Goal: Information Seeking & Learning: Find specific fact

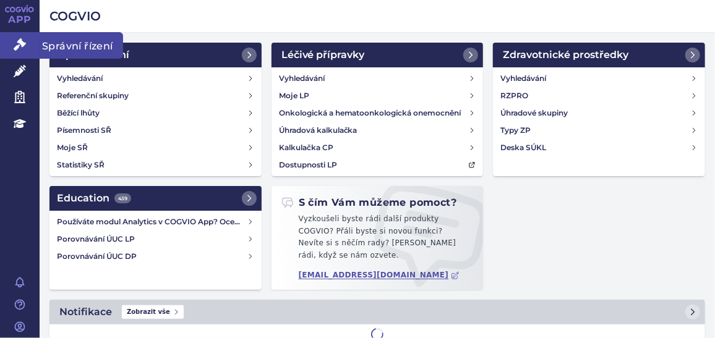
click at [20, 46] on icon at bounding box center [20, 44] width 12 height 12
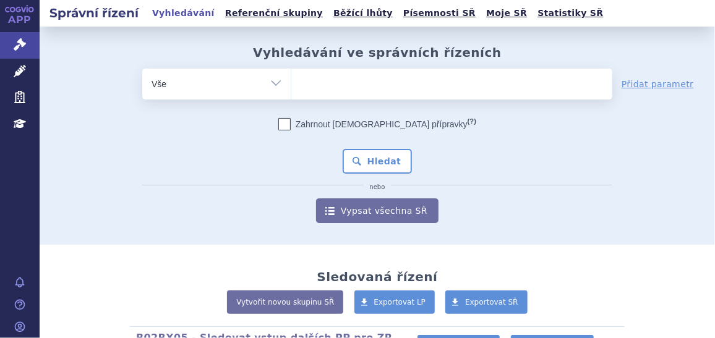
click at [316, 79] on ul at bounding box center [451, 82] width 321 height 26
click at [291, 79] on select at bounding box center [291, 83] width 1 height 31
paste input "WYOST"
type input "WYOST"
select select "WYOST"
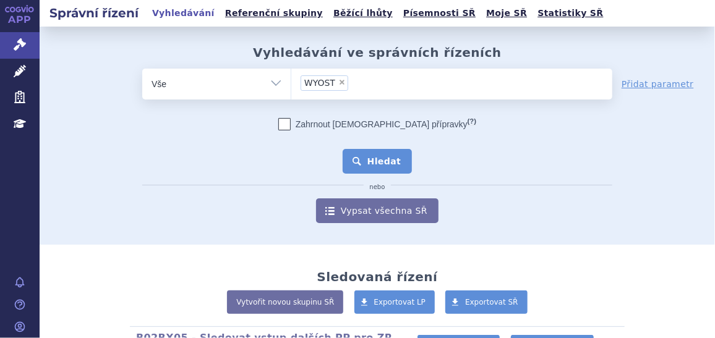
click at [369, 158] on button "Hledat" at bounding box center [378, 161] width 70 height 25
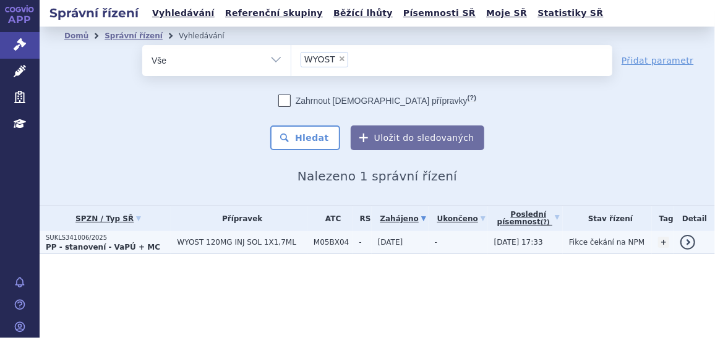
click at [90, 244] on strong "PP - stanovení - VaPÚ + MC" at bounding box center [103, 247] width 114 height 9
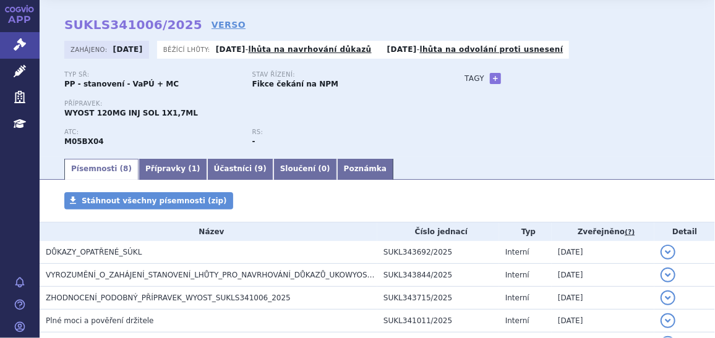
scroll to position [41, 0]
click at [608, 107] on div "Typ SŘ: PP - stanovení - VaPÚ + MC Stav řízení: Fikce čekání na NPM Přípravek: …" at bounding box center [377, 113] width 626 height 86
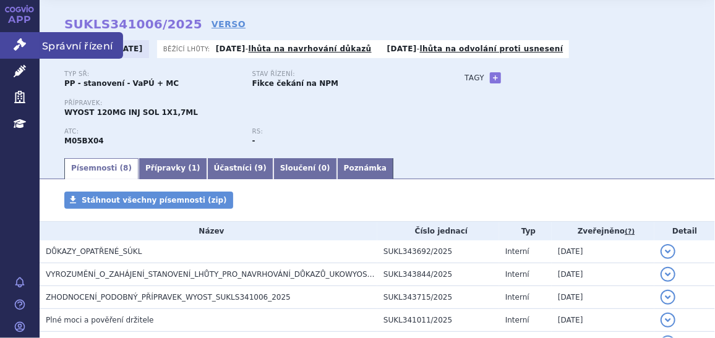
click at [25, 38] on link "Správní řízení" at bounding box center [20, 45] width 40 height 26
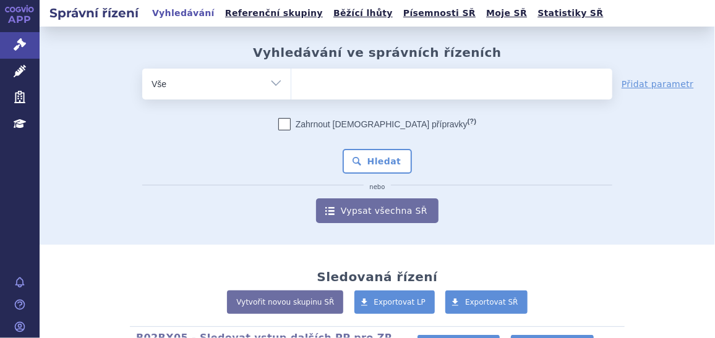
click at [301, 80] on input "search" at bounding box center [304, 82] width 7 height 15
type input "ba"
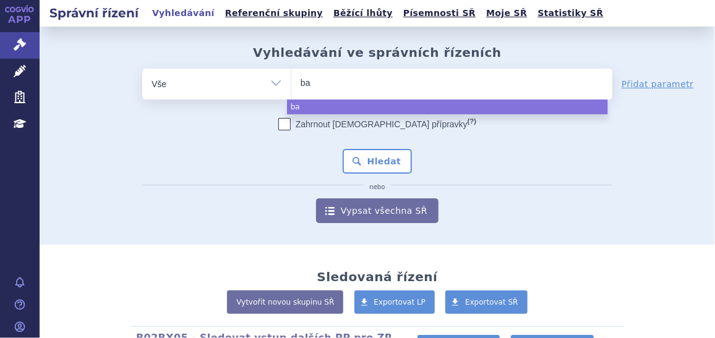
type input "bav"
type input "bave"
type input "baven"
type input "bavenc"
type input "[MEDICAL_DATA]"
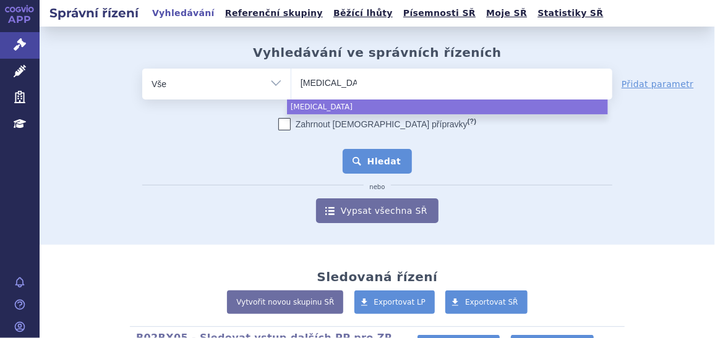
select select "bavencio"
click at [363, 160] on button "Hledat" at bounding box center [378, 161] width 70 height 25
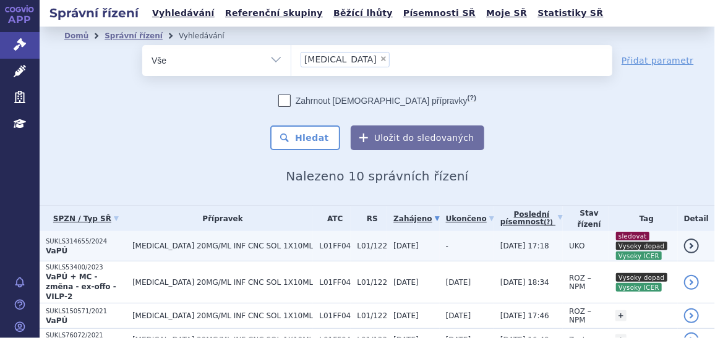
click at [61, 237] on p "SUKLS314655/2024" at bounding box center [86, 241] width 80 height 9
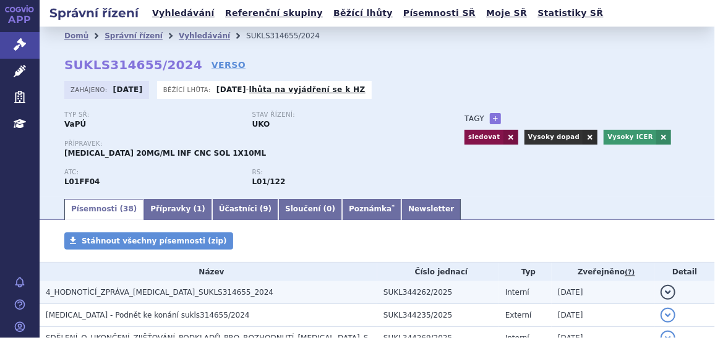
click at [183, 297] on span "4_HODNOTÍCÍ_ZPRÁVA_BAVENCIO_SUKLS314655_2024" at bounding box center [160, 292] width 228 height 9
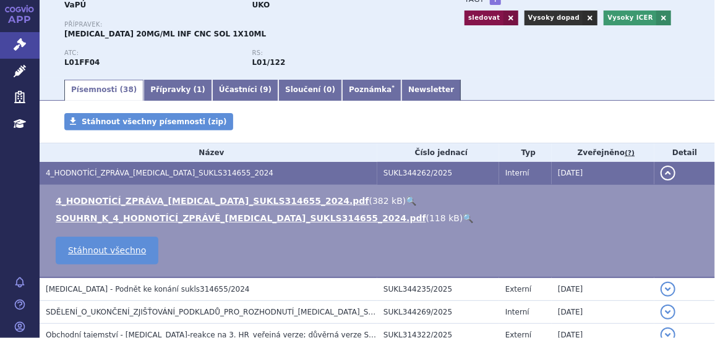
scroll to position [126, 0]
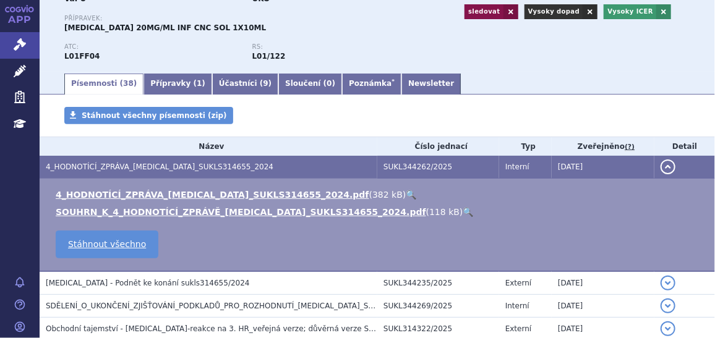
click at [463, 210] on link "🔍" at bounding box center [468, 212] width 11 height 10
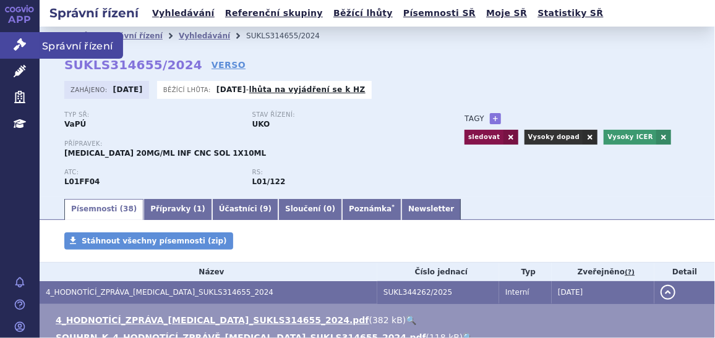
click at [22, 44] on icon at bounding box center [20, 44] width 12 height 12
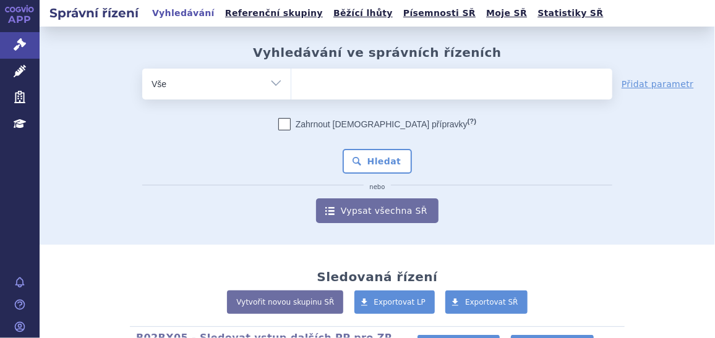
click at [326, 85] on ul at bounding box center [451, 82] width 321 height 26
click at [291, 85] on select at bounding box center [291, 83] width 1 height 31
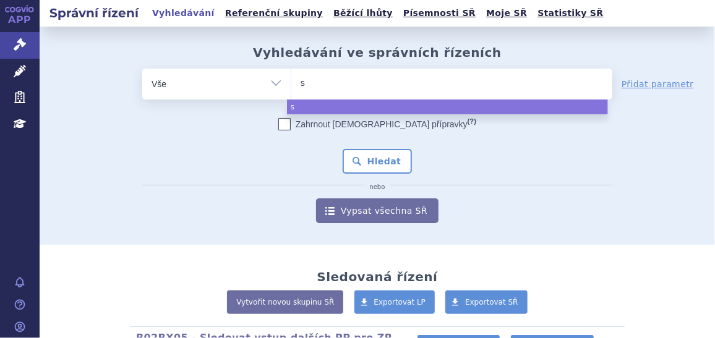
type input "sk"
type input "sky"
type input "skyv"
type input "sky"
type input "skyc"
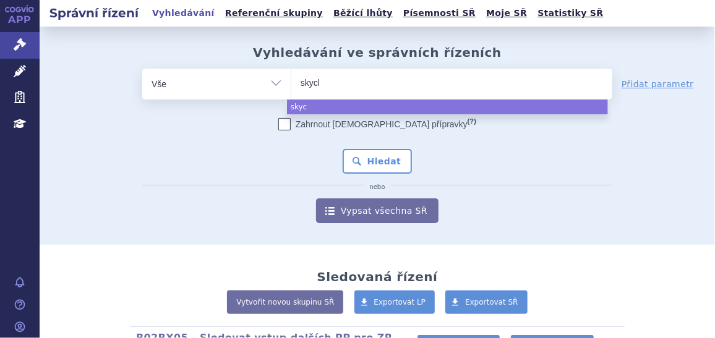
type input "skycla"
type input "skyclar"
type input "skyclari"
type input "skyclaris"
select select "skyclaris"
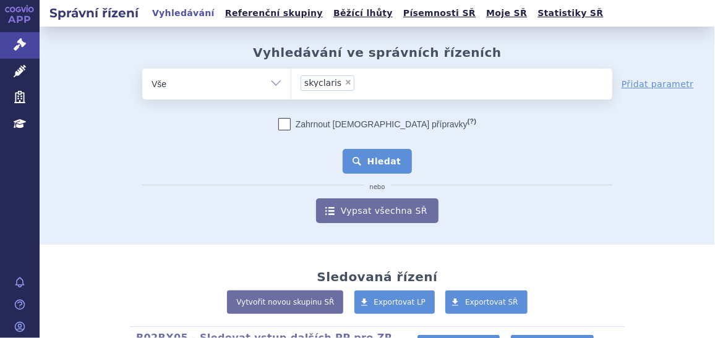
click at [359, 160] on button "Hledat" at bounding box center [378, 161] width 70 height 25
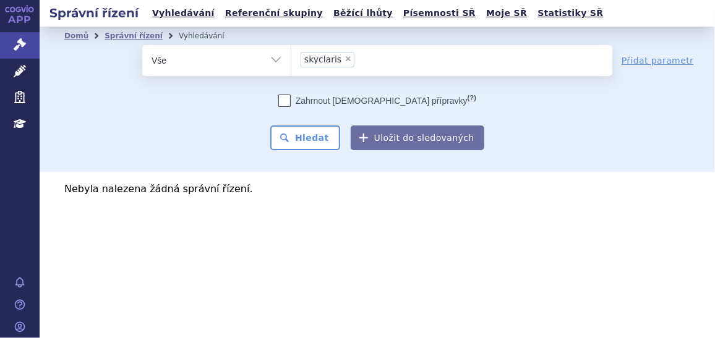
click at [344, 59] on span "×" at bounding box center [347, 58] width 7 height 7
click at [291, 59] on select "skyclaris" at bounding box center [291, 60] width 1 height 31
select select
type input "ky"
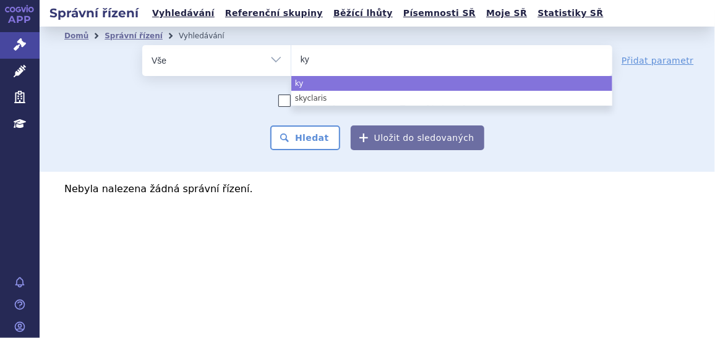
type input "kyc"
type input "kycl"
type input "kycla"
type input "kyclar"
type input "kyclari"
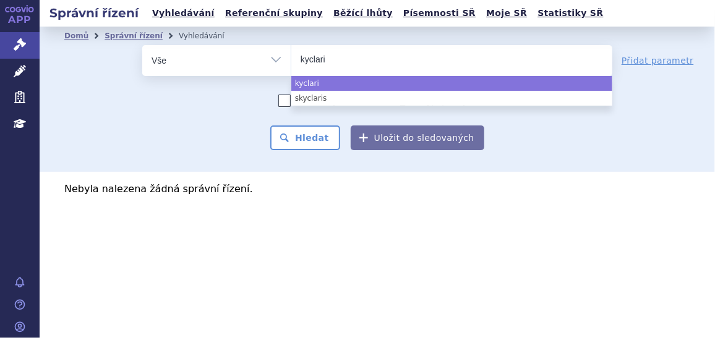
type input "kyclaris"
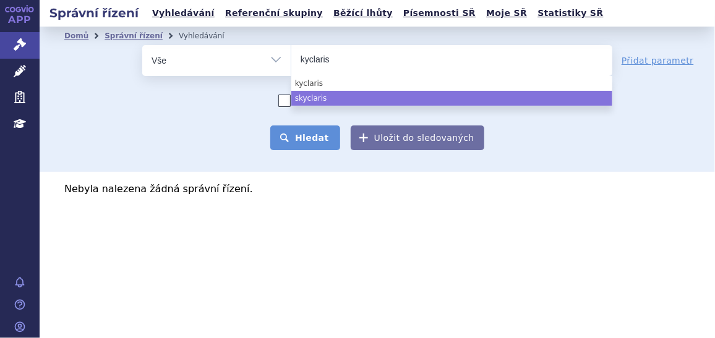
select select "skyclaris"
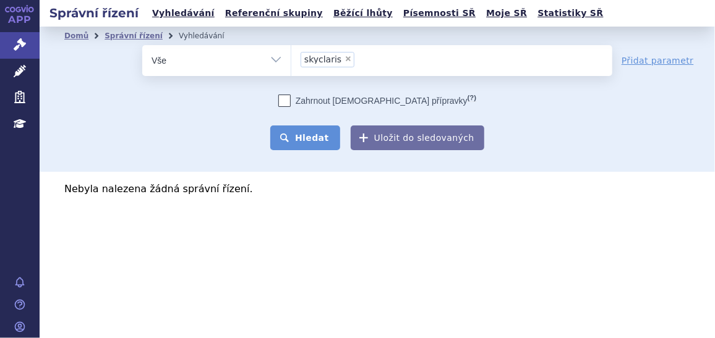
click at [327, 146] on button "Hledat" at bounding box center [305, 138] width 70 height 25
click at [344, 56] on span "×" at bounding box center [347, 58] width 7 height 7
click at [291, 56] on select "skyclaris" at bounding box center [291, 60] width 1 height 31
select select
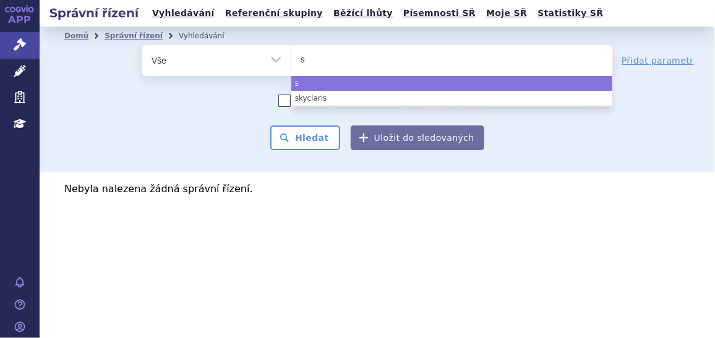
type input "sk"
type input "ska"
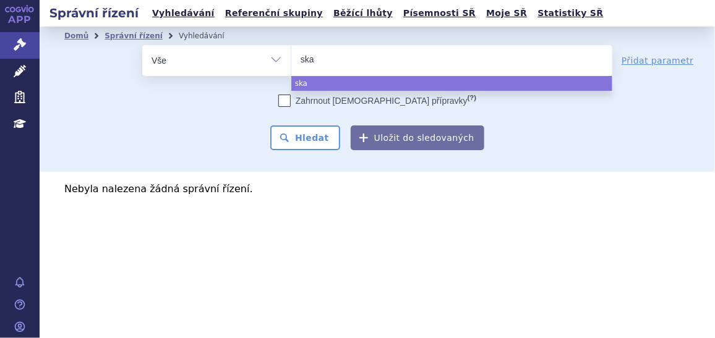
type input "skac"
type input "skacla"
type input "skaclar"
type input "skaclary"
type input "skaclarys"
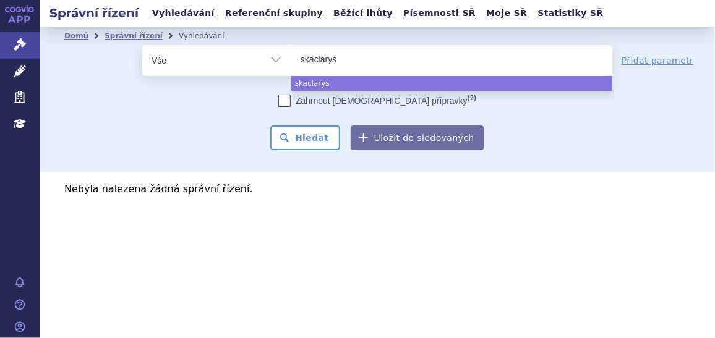
select select "skaclarys"
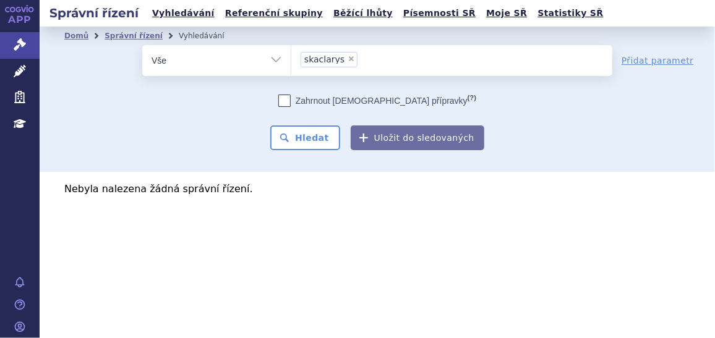
click at [348, 60] on span "×" at bounding box center [351, 58] width 7 height 7
click at [291, 60] on select "skyclaris skaclarys" at bounding box center [291, 60] width 1 height 31
select select
type input "s"
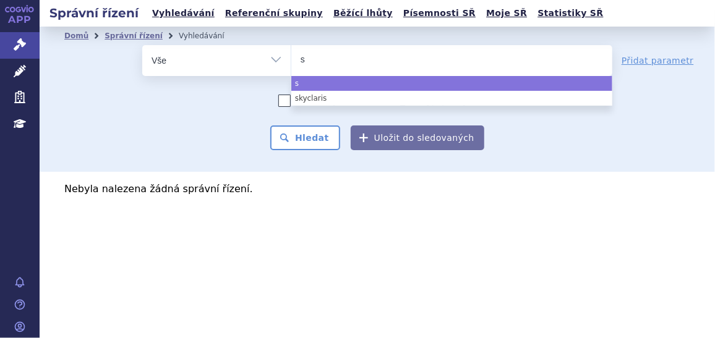
type input "sk"
type input "sky"
type input "skyc"
type input "skycla"
type input "skyclar"
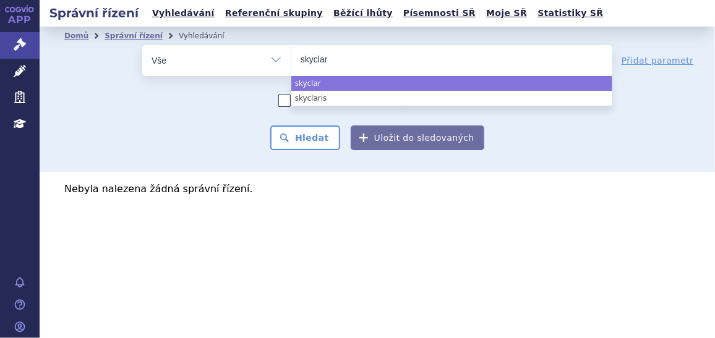
type input "skyclary"
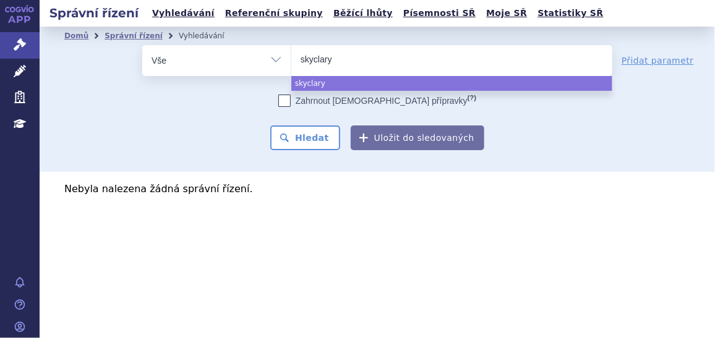
type input "skyclarys"
select select "skyclarys"
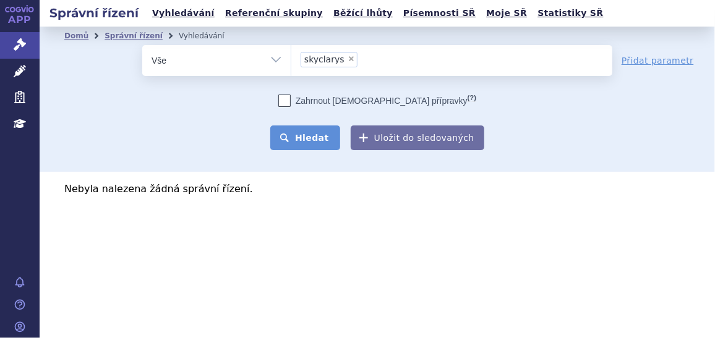
click at [317, 139] on button "Hledat" at bounding box center [305, 138] width 70 height 25
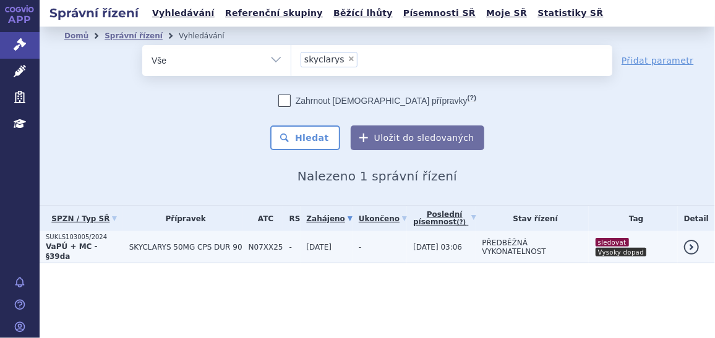
click at [90, 245] on strong "VaPÚ + MC - §39da" at bounding box center [72, 251] width 52 height 19
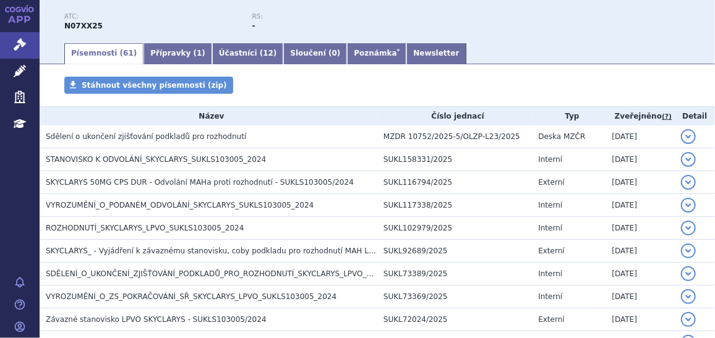
scroll to position [160, 0]
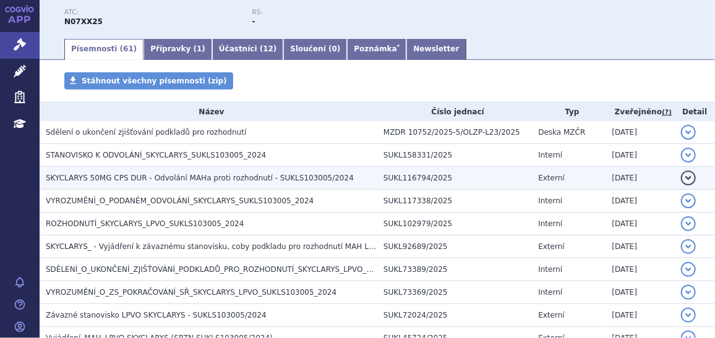
click at [226, 173] on h3 "SKYCLARYS 50MG CPS DUR - Odvolání MAHa proti rozhodnutí - SUKLS103005/2024" at bounding box center [211, 178] width 331 height 12
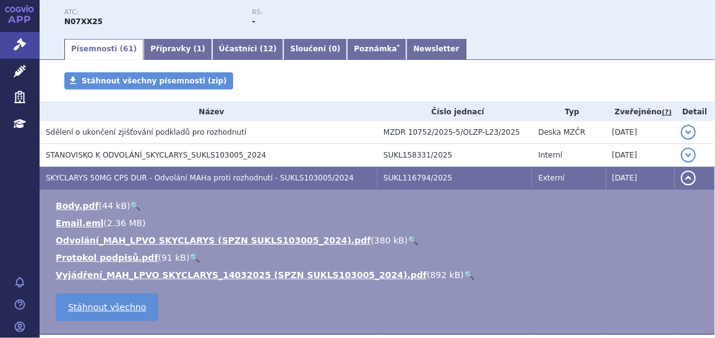
click at [685, 178] on button "detail" at bounding box center [688, 178] width 15 height 15
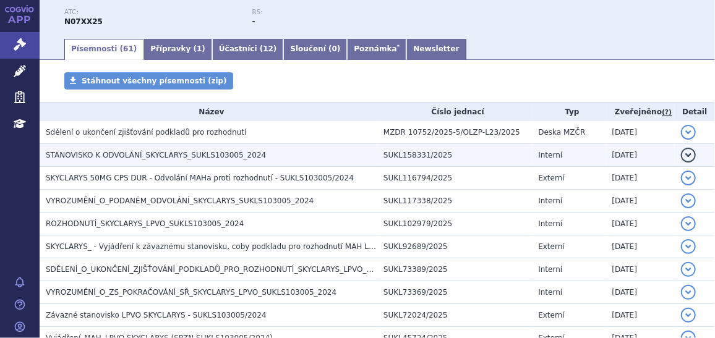
click at [681, 158] on button "detail" at bounding box center [688, 155] width 15 height 15
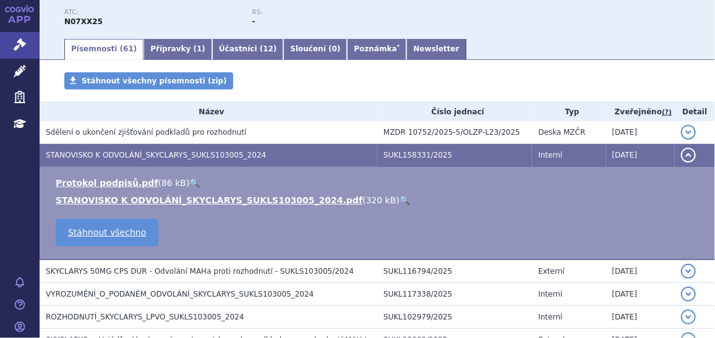
click at [399, 200] on link "🔍" at bounding box center [404, 200] width 11 height 10
